Goal: Task Accomplishment & Management: Manage account settings

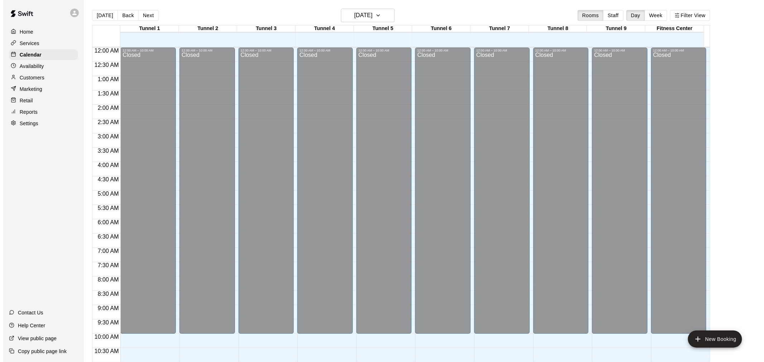
scroll to position [324, 0]
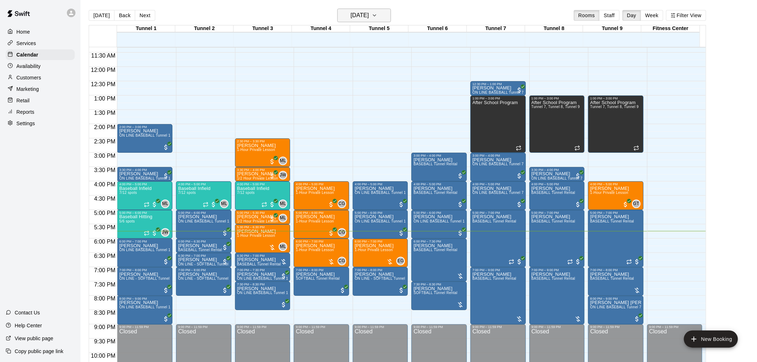
click at [365, 13] on h6 "[DATE]" at bounding box center [360, 15] width 18 height 10
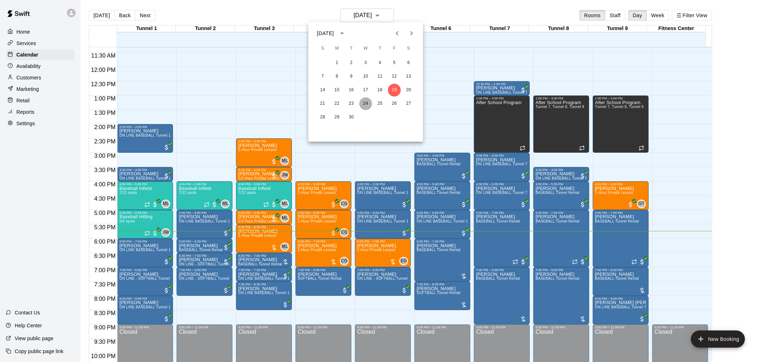
click at [365, 103] on button "24" at bounding box center [365, 103] width 13 height 13
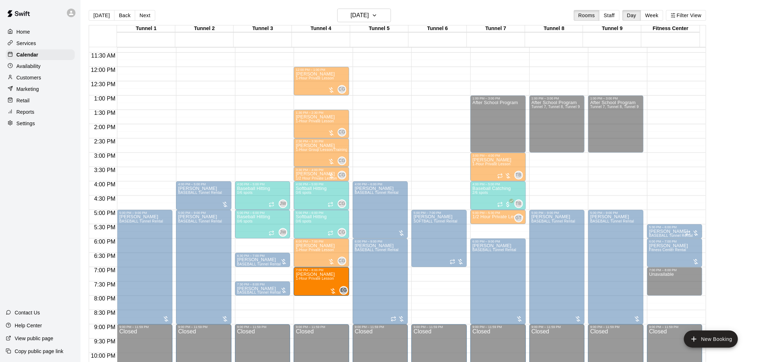
drag, startPoint x: 449, startPoint y: 285, endPoint x: 329, endPoint y: 288, distance: 120.0
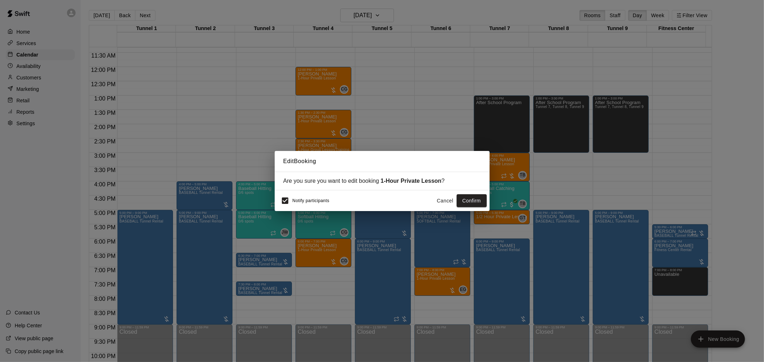
click at [468, 200] on button "Confirm" at bounding box center [471, 200] width 30 height 13
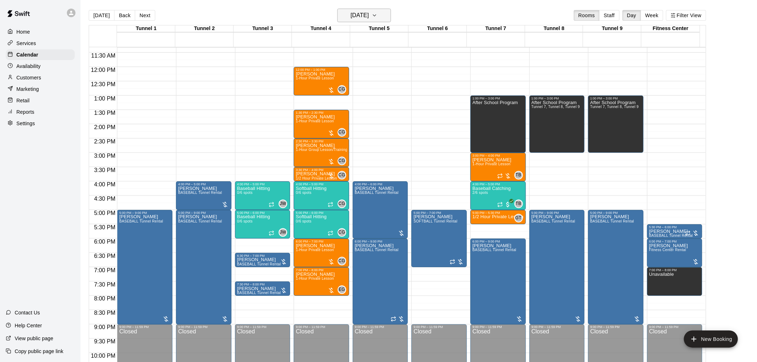
click at [369, 17] on h6 "Wednesday Sep 24" at bounding box center [360, 15] width 18 height 10
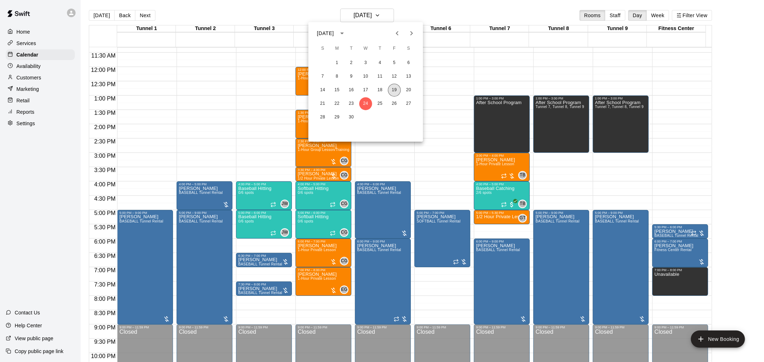
click at [396, 90] on button "19" at bounding box center [394, 90] width 13 height 13
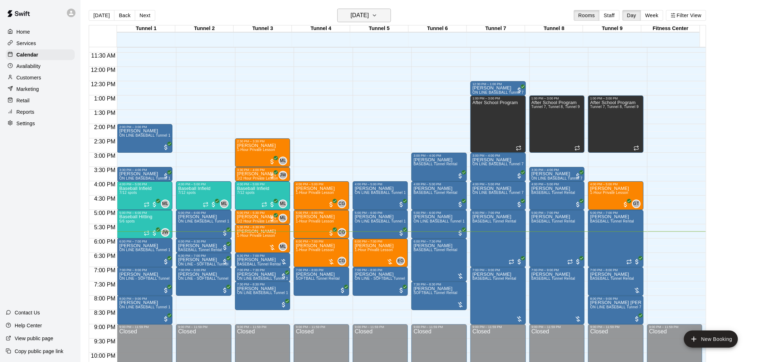
click at [363, 13] on h6 "[DATE]" at bounding box center [360, 15] width 18 height 10
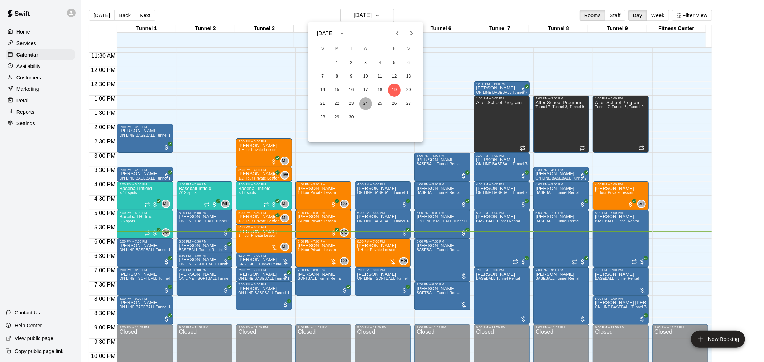
click at [366, 105] on button "24" at bounding box center [365, 103] width 13 height 13
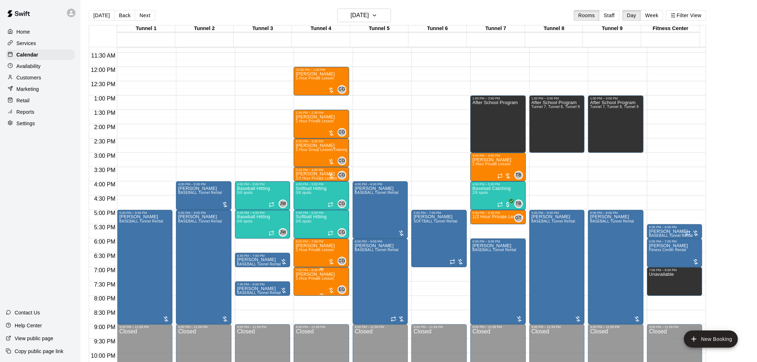
click at [334, 278] on span "1-Hour Private Lesson" at bounding box center [315, 279] width 38 height 4
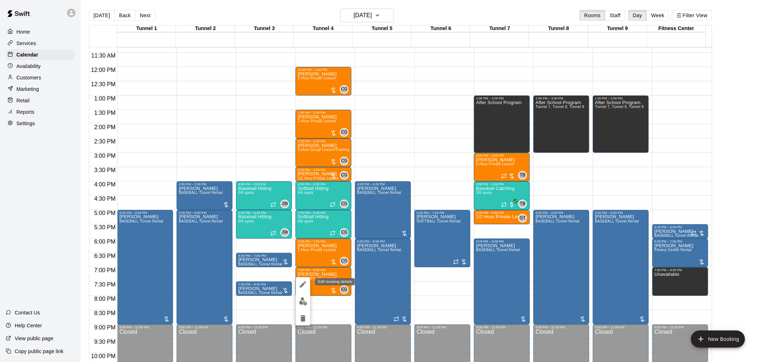
click at [304, 283] on icon "edit" at bounding box center [303, 284] width 6 height 6
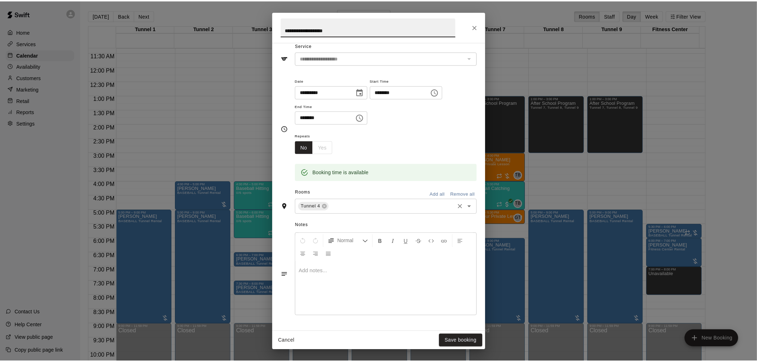
scroll to position [0, 0]
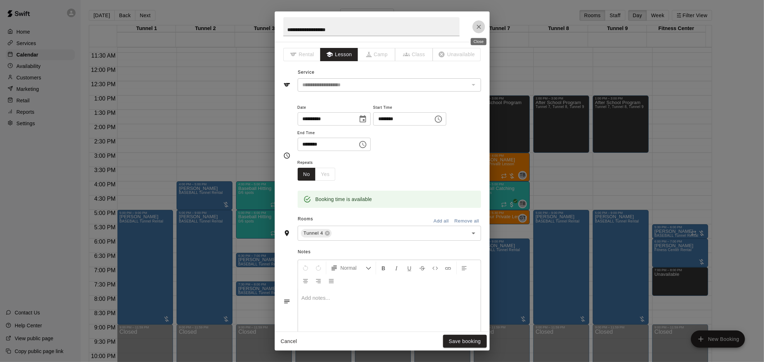
click at [481, 25] on icon "Close" at bounding box center [478, 26] width 7 height 7
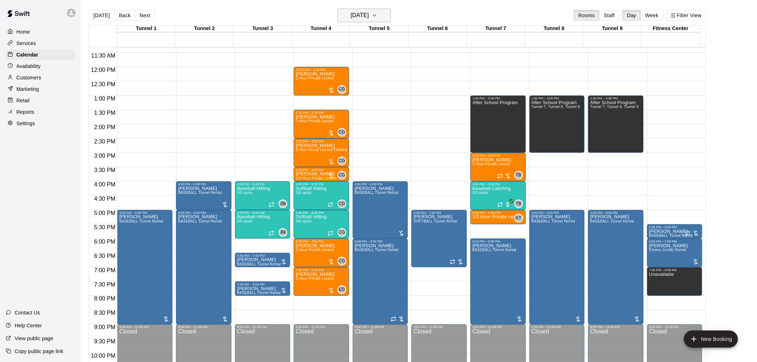
click at [391, 15] on button "Wednesday Sep 24" at bounding box center [365, 16] width 54 height 14
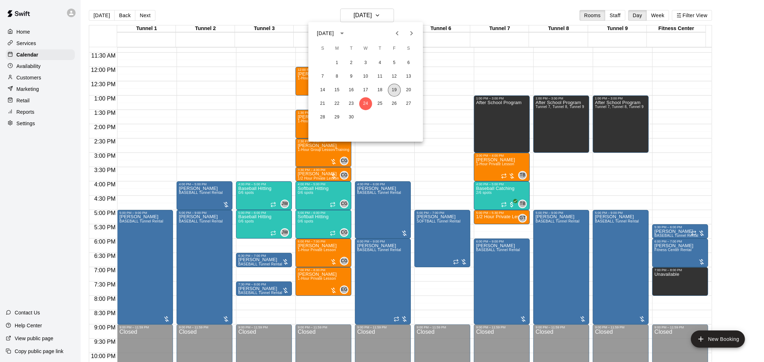
click at [394, 88] on button "19" at bounding box center [394, 90] width 13 height 13
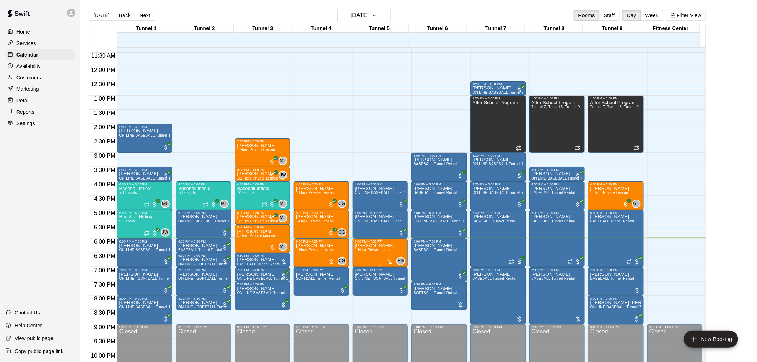
click at [372, 246] on p "[PERSON_NAME]" at bounding box center [374, 246] width 39 height 0
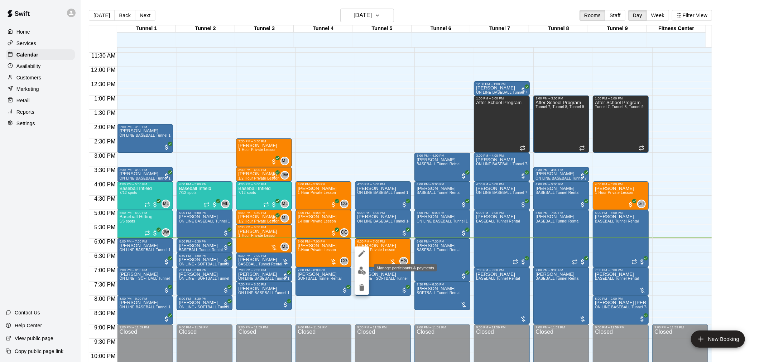
click at [363, 274] on img "edit" at bounding box center [362, 271] width 8 height 8
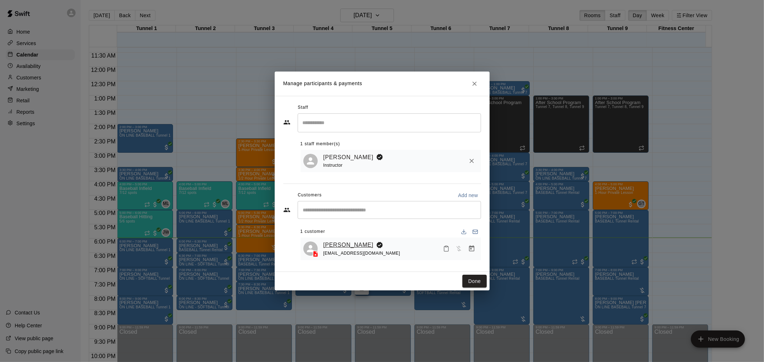
click at [355, 246] on link "[PERSON_NAME]" at bounding box center [348, 245] width 50 height 9
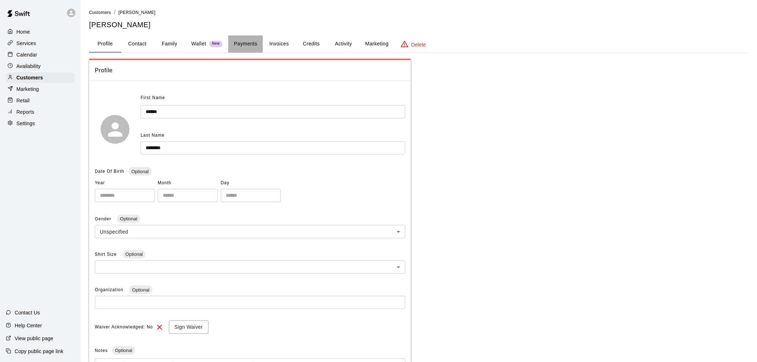
click at [262, 45] on button "Payments" at bounding box center [245, 43] width 35 height 17
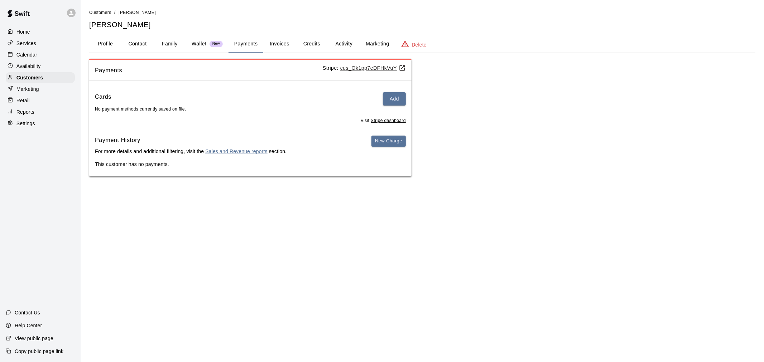
click at [205, 42] on p "Wallet" at bounding box center [199, 44] width 15 height 8
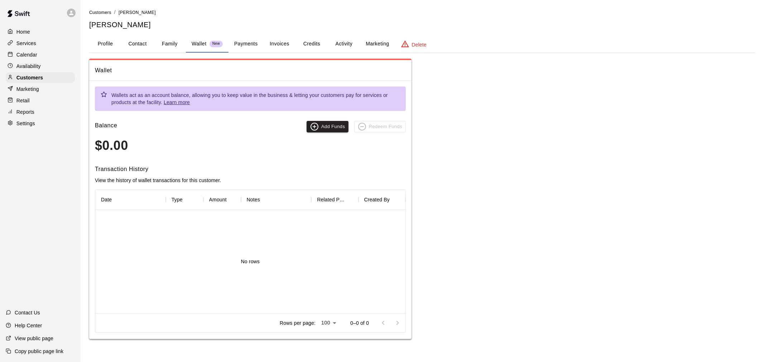
click at [94, 45] on button "Profile" at bounding box center [105, 43] width 32 height 17
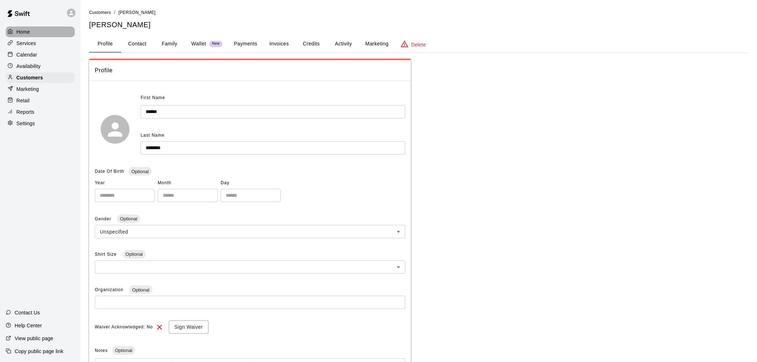
click at [23, 35] on p "Home" at bounding box center [23, 31] width 14 height 7
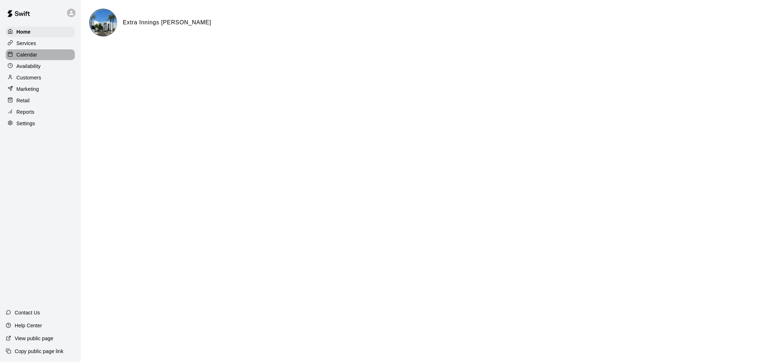
click at [29, 55] on p "Calendar" at bounding box center [26, 54] width 21 height 7
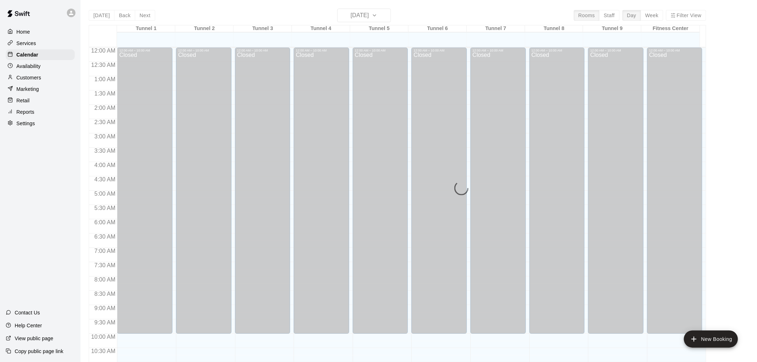
scroll to position [343, 0]
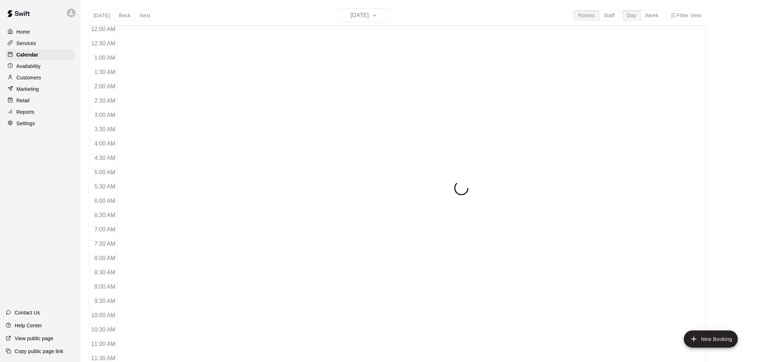
scroll to position [343, 0]
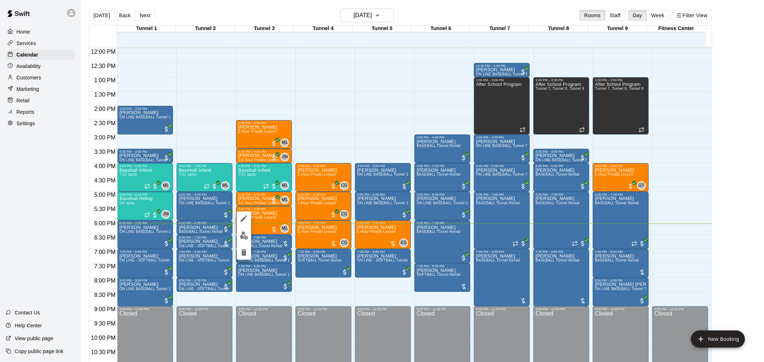
click at [245, 232] on img "edit" at bounding box center [244, 236] width 8 height 8
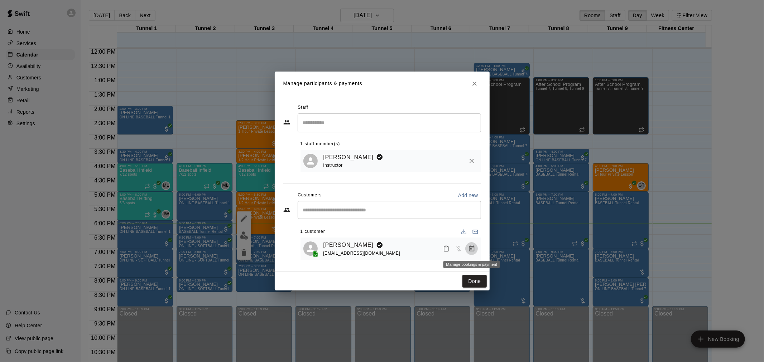
click at [471, 250] on icon "Manage bookings & payment" at bounding box center [471, 248] width 7 height 7
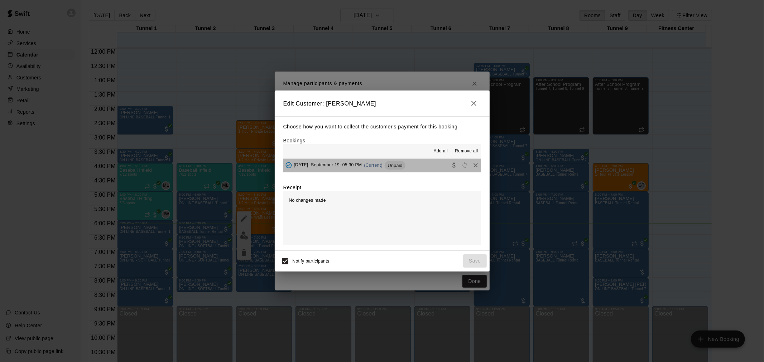
click at [421, 167] on button "[DATE], September 19: 05:30 PM (Current) Unpaid" at bounding box center [382, 165] width 198 height 13
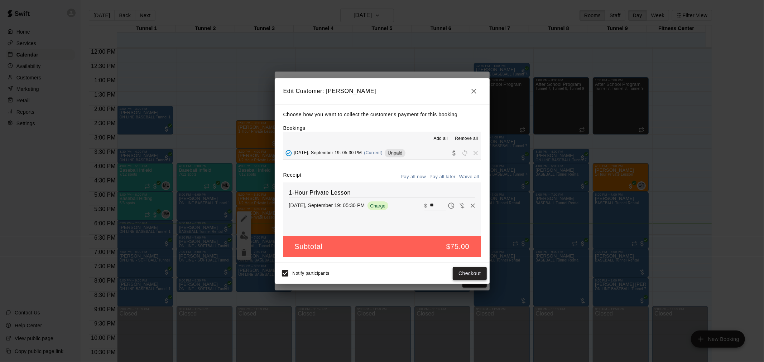
click at [461, 269] on button "Checkout" at bounding box center [469, 273] width 34 height 13
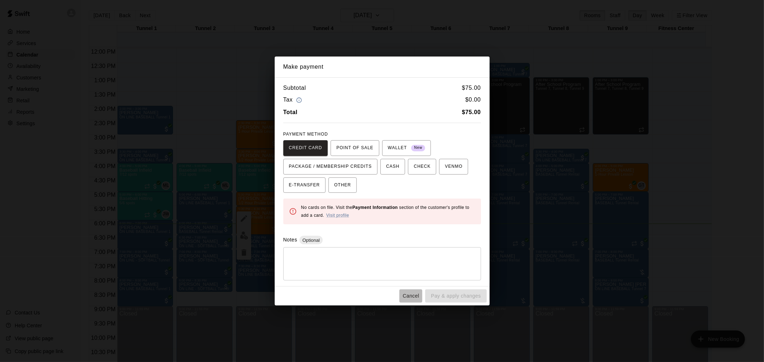
click at [406, 291] on button "Cancel" at bounding box center [410, 296] width 23 height 13
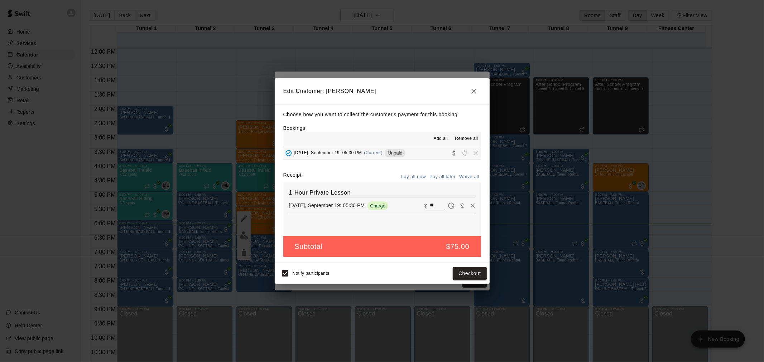
click at [473, 87] on icon "button" at bounding box center [473, 91] width 9 height 9
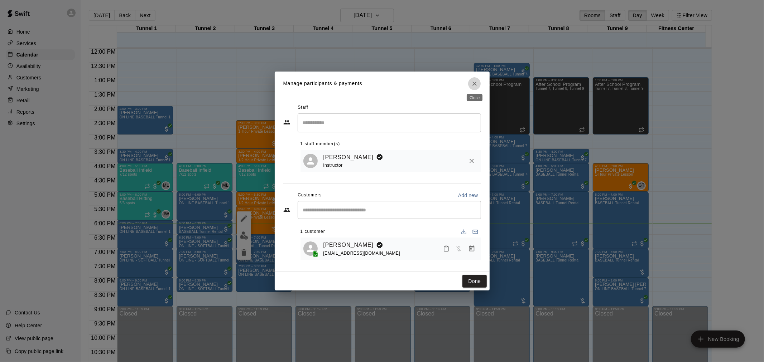
drag, startPoint x: 471, startPoint y: 81, endPoint x: 309, endPoint y: 146, distance: 174.3
click at [469, 81] on button "Close" at bounding box center [474, 83] width 13 height 13
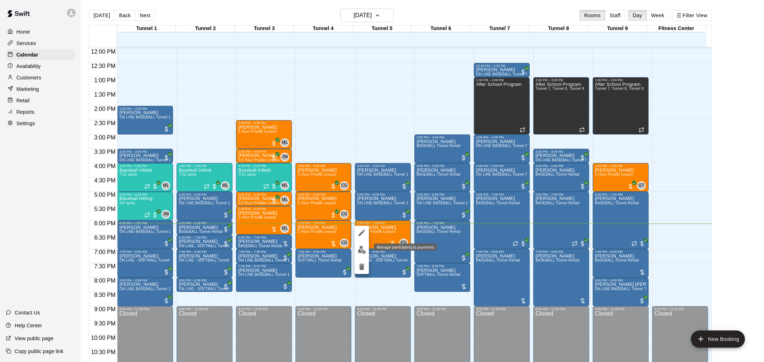
click at [365, 252] on img "edit" at bounding box center [362, 250] width 8 height 8
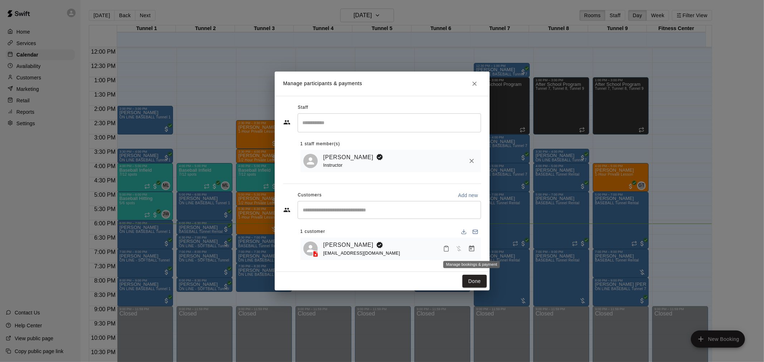
click at [472, 253] on button "Manage bookings & payment" at bounding box center [471, 248] width 13 height 13
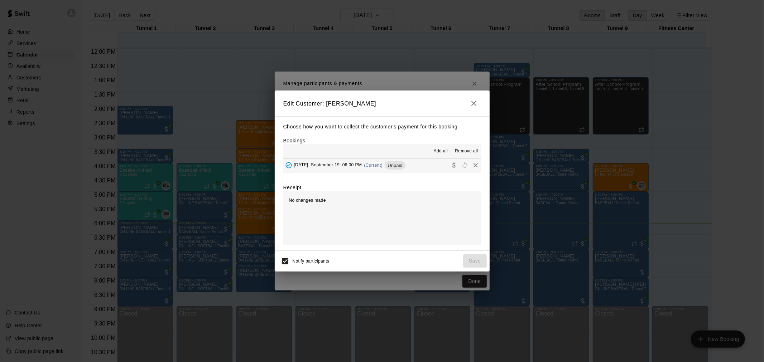
click at [366, 170] on div "[DATE], September 19: 06:00 PM (Current) Unpaid" at bounding box center [344, 165] width 122 height 11
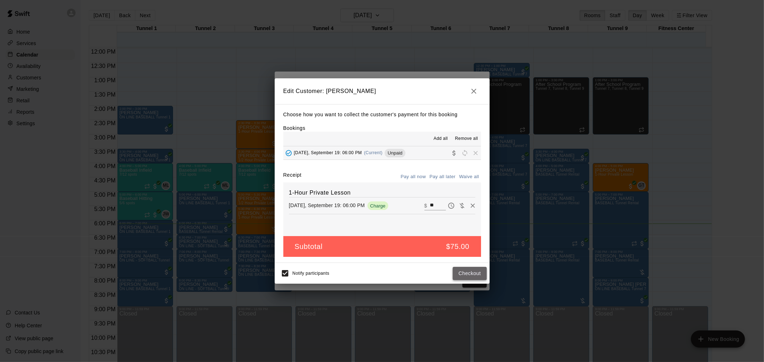
click at [466, 276] on button "Checkout" at bounding box center [469, 273] width 34 height 13
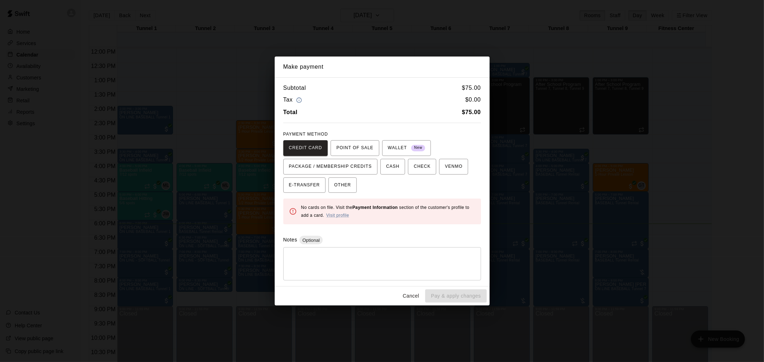
click at [410, 296] on button "Cancel" at bounding box center [410, 296] width 23 height 13
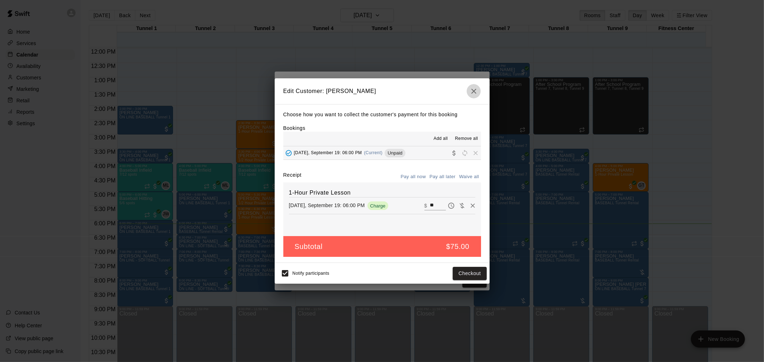
click at [474, 87] on icon "button" at bounding box center [473, 91] width 9 height 9
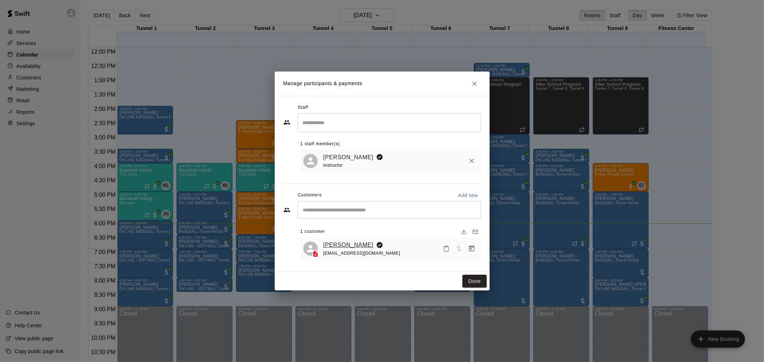
click at [348, 245] on link "[PERSON_NAME]" at bounding box center [348, 245] width 50 height 9
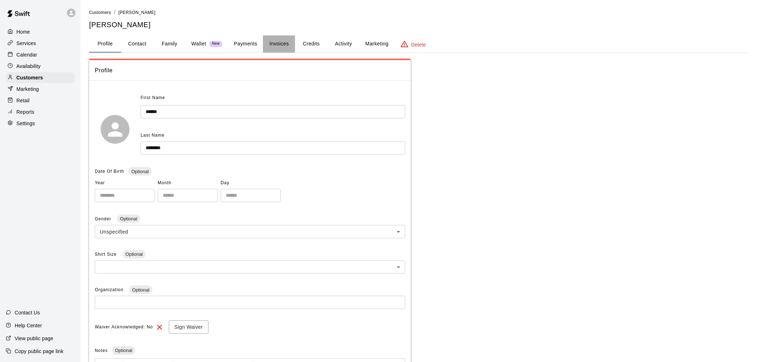
click at [289, 40] on button "Invoices" at bounding box center [279, 43] width 32 height 17
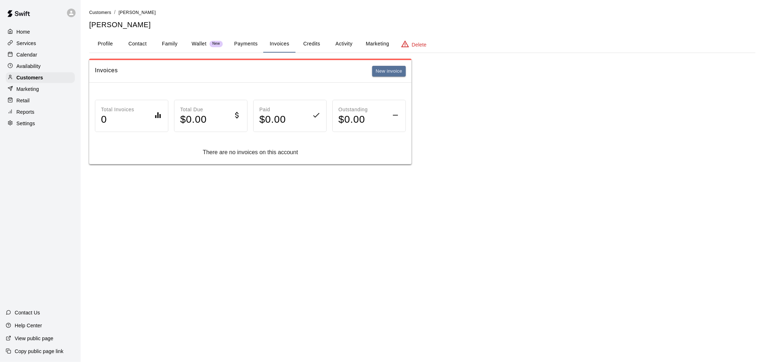
click at [348, 43] on button "Activity" at bounding box center [344, 43] width 32 height 17
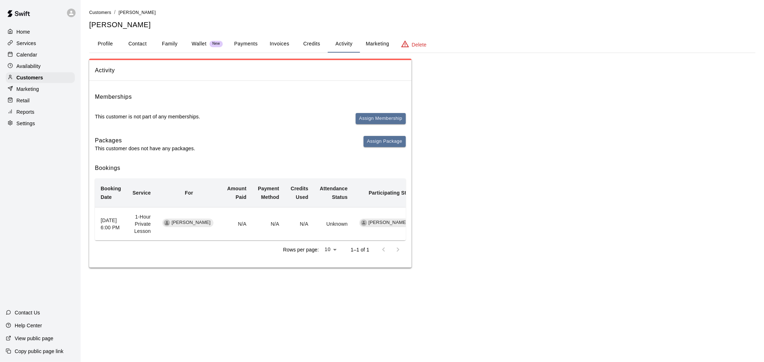
click at [8, 57] on icon at bounding box center [10, 54] width 5 height 5
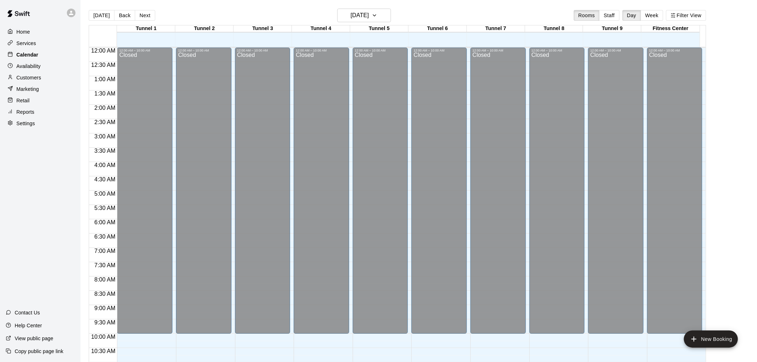
scroll to position [343, 0]
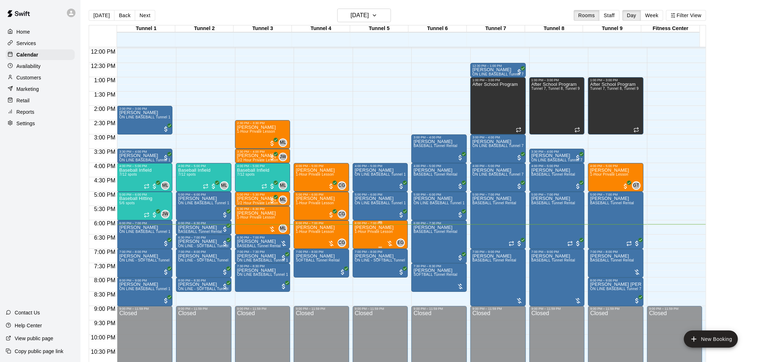
click at [378, 228] on p "[PERSON_NAME]" at bounding box center [374, 228] width 39 height 0
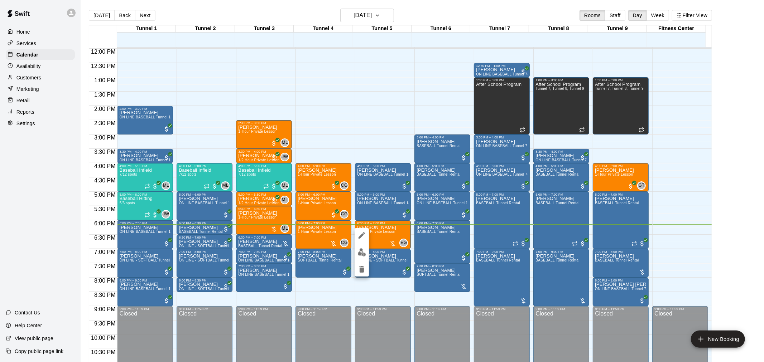
click at [363, 243] on div at bounding box center [361, 252] width 14 height 48
click at [363, 251] on img "edit" at bounding box center [362, 252] width 8 height 8
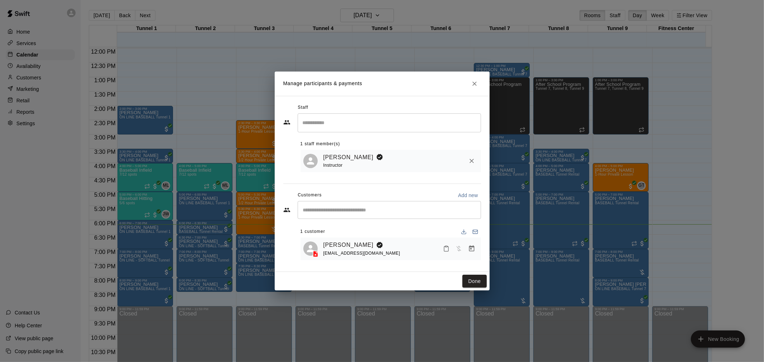
click at [476, 252] on button "Manage bookings & payment" at bounding box center [471, 248] width 13 height 13
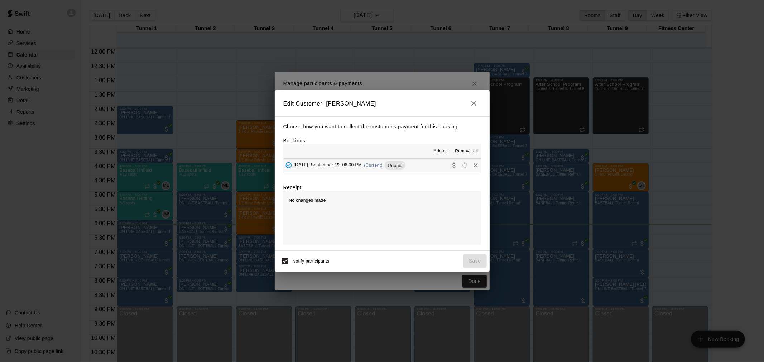
click at [416, 168] on button "[DATE], September 19: 06:00 PM (Current) Unpaid" at bounding box center [382, 165] width 198 height 13
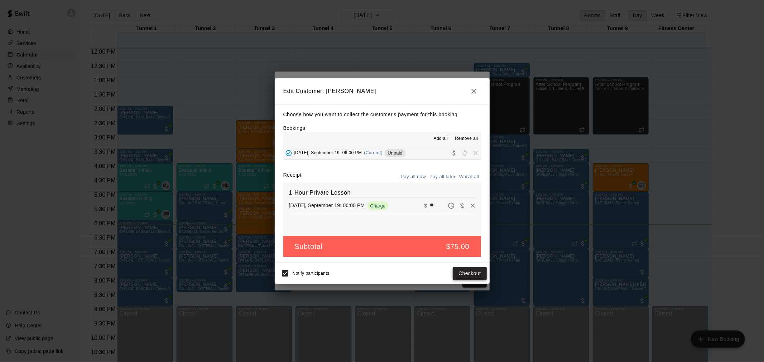
click at [471, 270] on button "Checkout" at bounding box center [469, 273] width 34 height 13
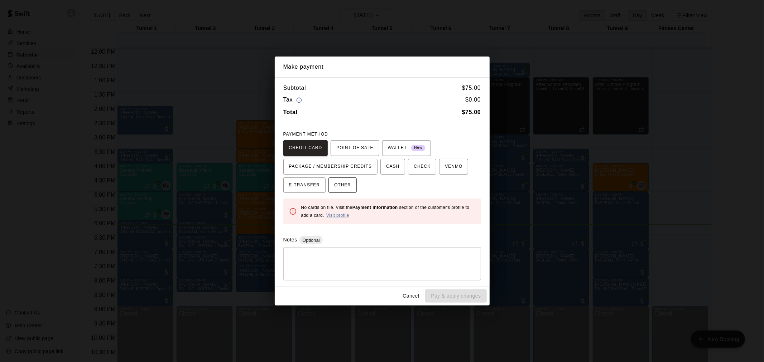
click at [352, 190] on button "OTHER" at bounding box center [342, 186] width 28 height 16
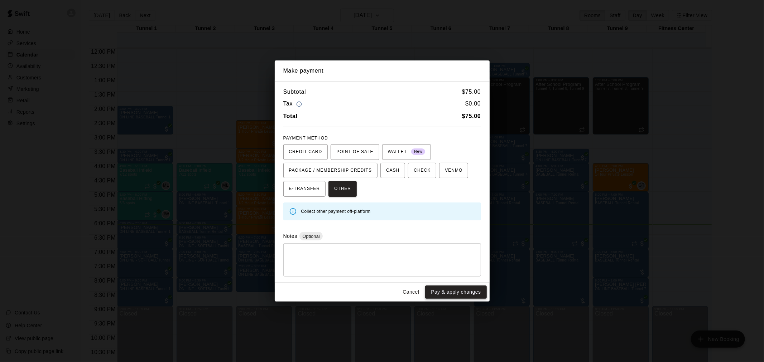
click at [467, 287] on button "Pay & apply changes" at bounding box center [455, 292] width 61 height 13
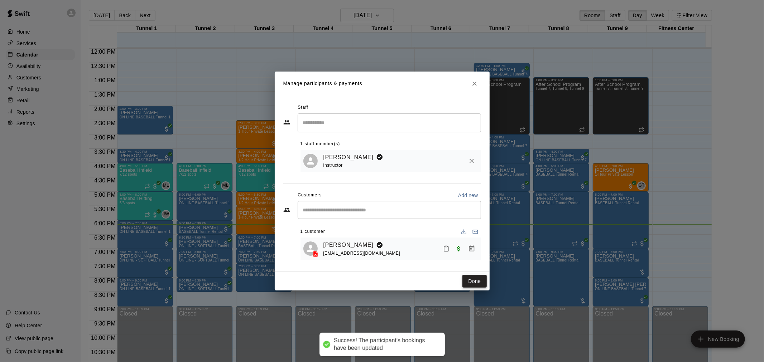
click at [484, 283] on button "Done" at bounding box center [474, 281] width 24 height 13
